Goal: Task Accomplishment & Management: Manage account settings

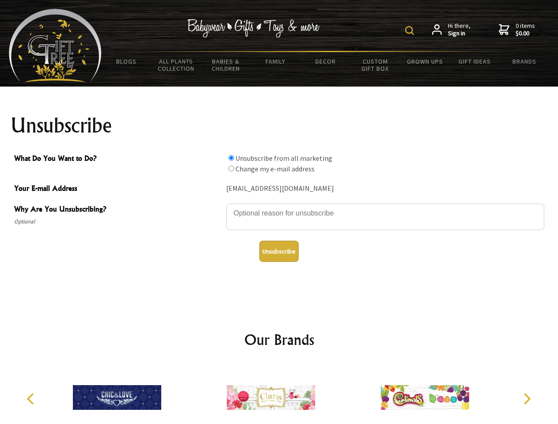
click at [411, 30] on img at bounding box center [409, 30] width 9 height 9
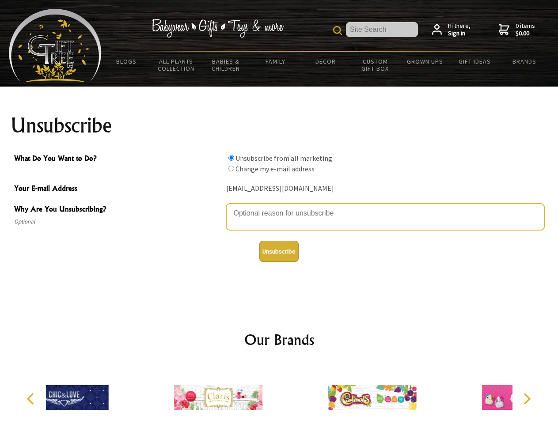
click at [279, 207] on textarea "Why Are You Unsubscribing?" at bounding box center [385, 217] width 318 height 26
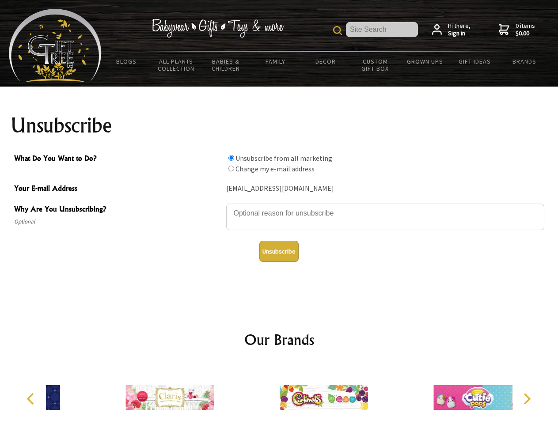
click at [231, 158] on input "What Do You Want to Do?" at bounding box center [231, 158] width 6 height 6
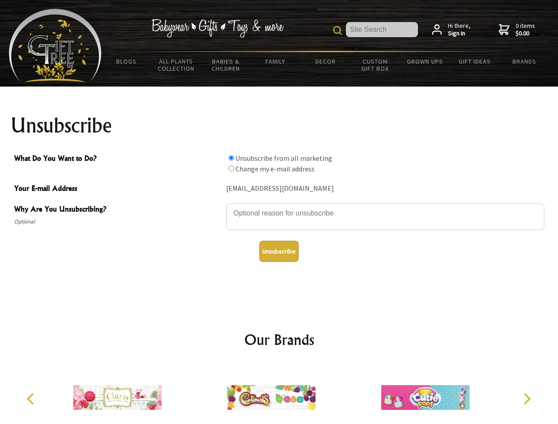
click at [231, 168] on input "What Do You Want to Do?" at bounding box center [231, 169] width 6 height 6
radio input "true"
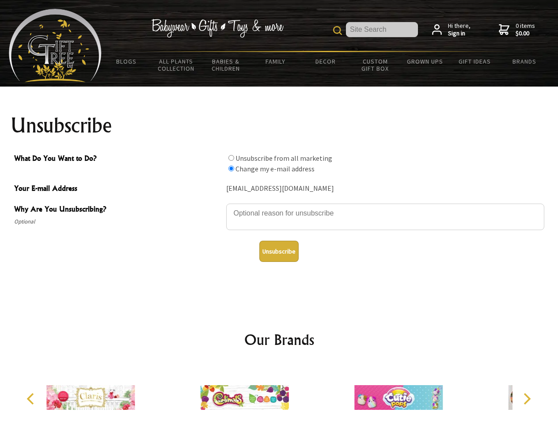
click at [279, 251] on button "Unsubscribe" at bounding box center [278, 251] width 39 height 21
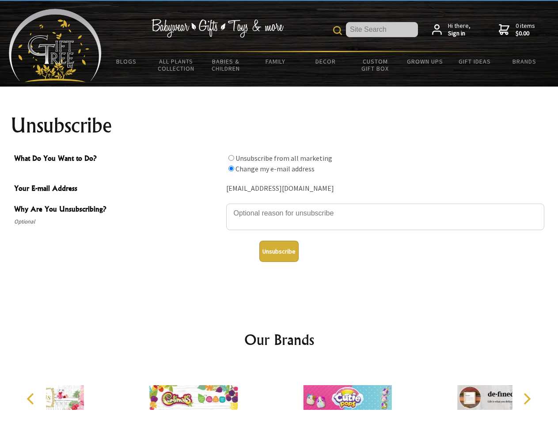
click at [32, 399] on icon "Previous" at bounding box center [31, 398] width 11 height 11
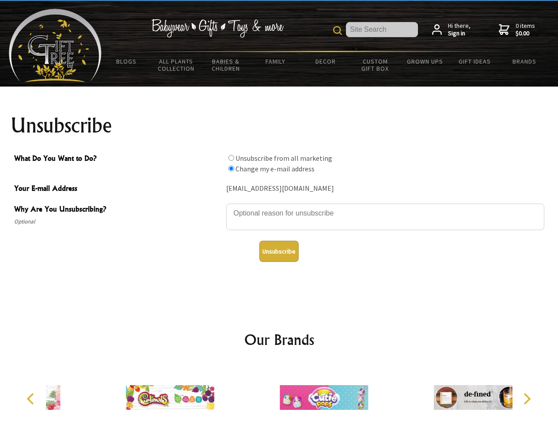
click at [526, 399] on icon "Next" at bounding box center [525, 398] width 11 height 11
